Goal: Task Accomplishment & Management: Use online tool/utility

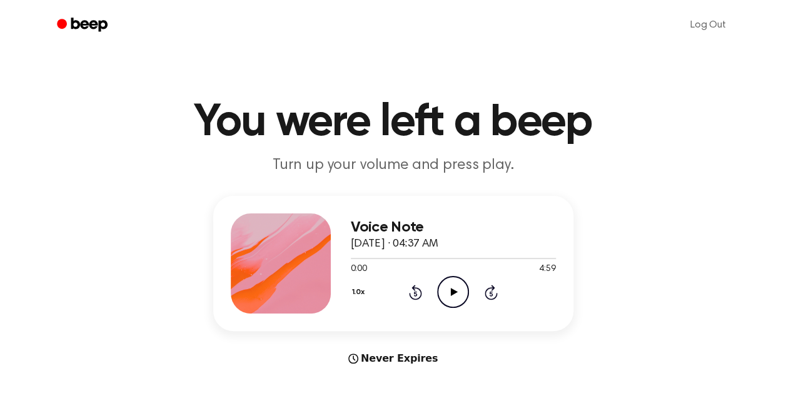
click at [455, 289] on icon "Play Audio" at bounding box center [453, 292] width 32 height 32
click at [542, 297] on div "1.0x Rewind 5 seconds Pause Audio Skip 5 seconds" at bounding box center [453, 292] width 205 height 32
click at [499, 258] on div at bounding box center [453, 258] width 205 height 1
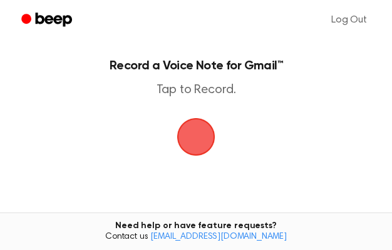
click at [192, 143] on span "button" at bounding box center [195, 136] width 35 height 35
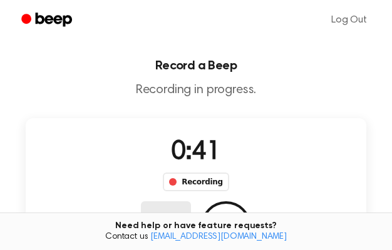
click at [191, 201] on button "Delete" at bounding box center [166, 226] width 50 height 50
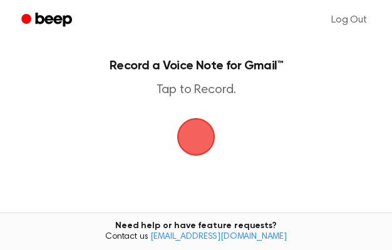
click at [197, 148] on span "button" at bounding box center [195, 136] width 35 height 35
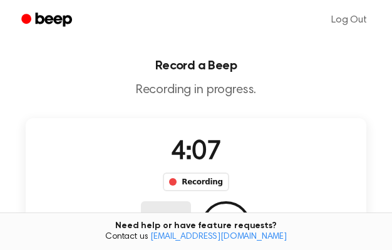
click at [191, 201] on button "Delete" at bounding box center [166, 226] width 50 height 50
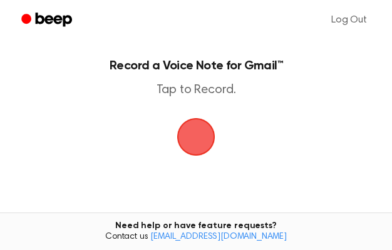
click at [200, 149] on span "button" at bounding box center [195, 136] width 35 height 35
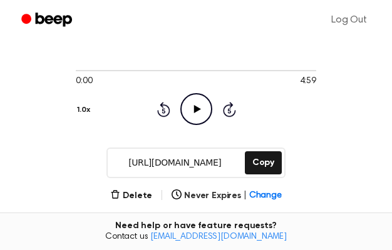
scroll to position [73, 0]
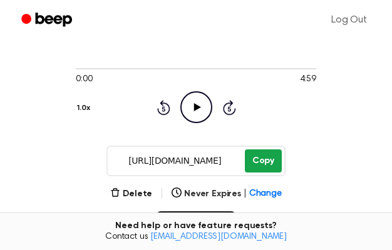
click at [260, 168] on button "Copy" at bounding box center [263, 161] width 37 height 23
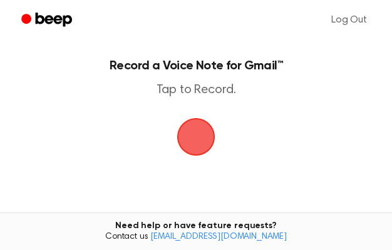
click at [200, 148] on span "button" at bounding box center [195, 137] width 59 height 59
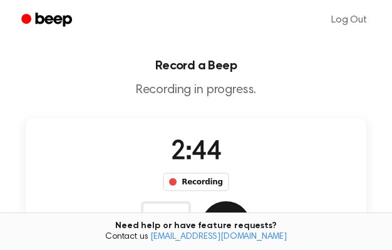
click at [251, 201] on button "Save" at bounding box center [226, 226] width 50 height 50
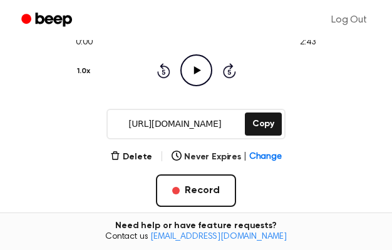
scroll to position [111, 0]
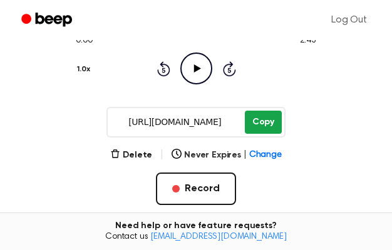
click at [268, 128] on button "Copy" at bounding box center [263, 122] width 37 height 23
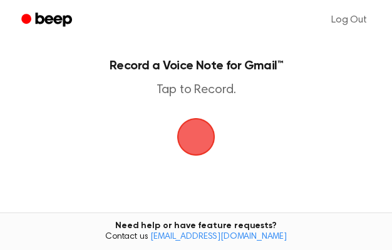
click at [203, 147] on span "button" at bounding box center [195, 136] width 35 height 35
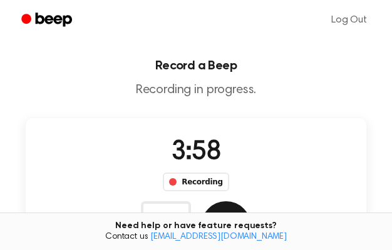
click at [251, 201] on button "Save" at bounding box center [226, 226] width 50 height 50
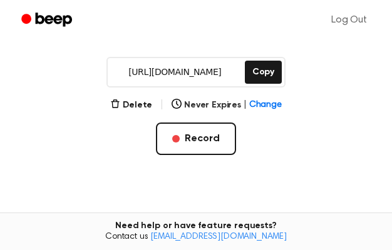
scroll to position [167, 0]
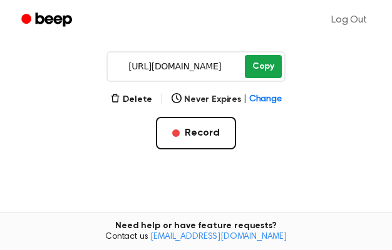
click at [265, 70] on button "Copy" at bounding box center [263, 66] width 37 height 23
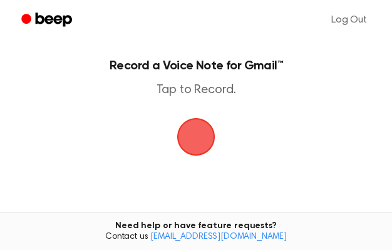
click at [208, 143] on span "button" at bounding box center [196, 137] width 38 height 38
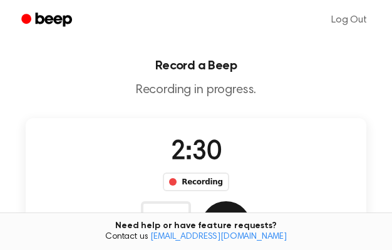
click at [251, 201] on button "Save" at bounding box center [226, 226] width 50 height 50
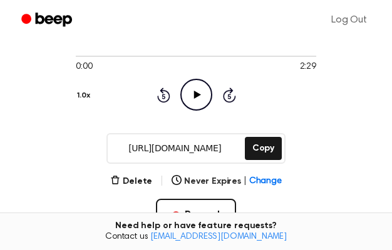
scroll to position [89, 0]
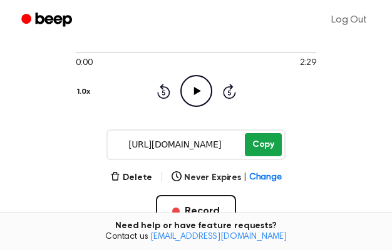
click at [266, 153] on button "Copy" at bounding box center [263, 144] width 37 height 23
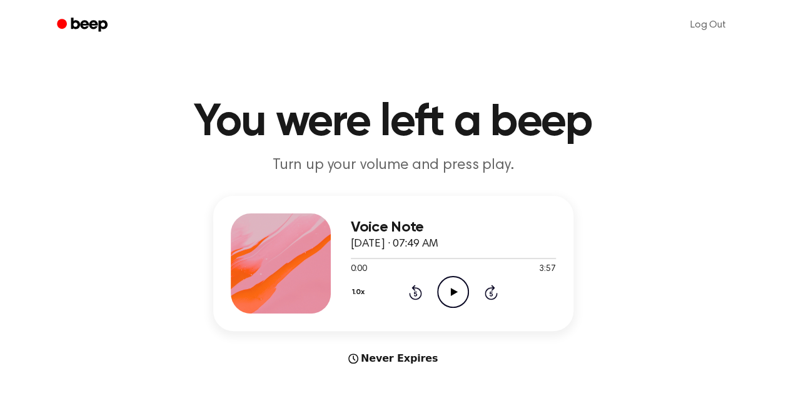
click at [451, 290] on icon at bounding box center [454, 292] width 7 height 8
